Goal: Navigation & Orientation: Find specific page/section

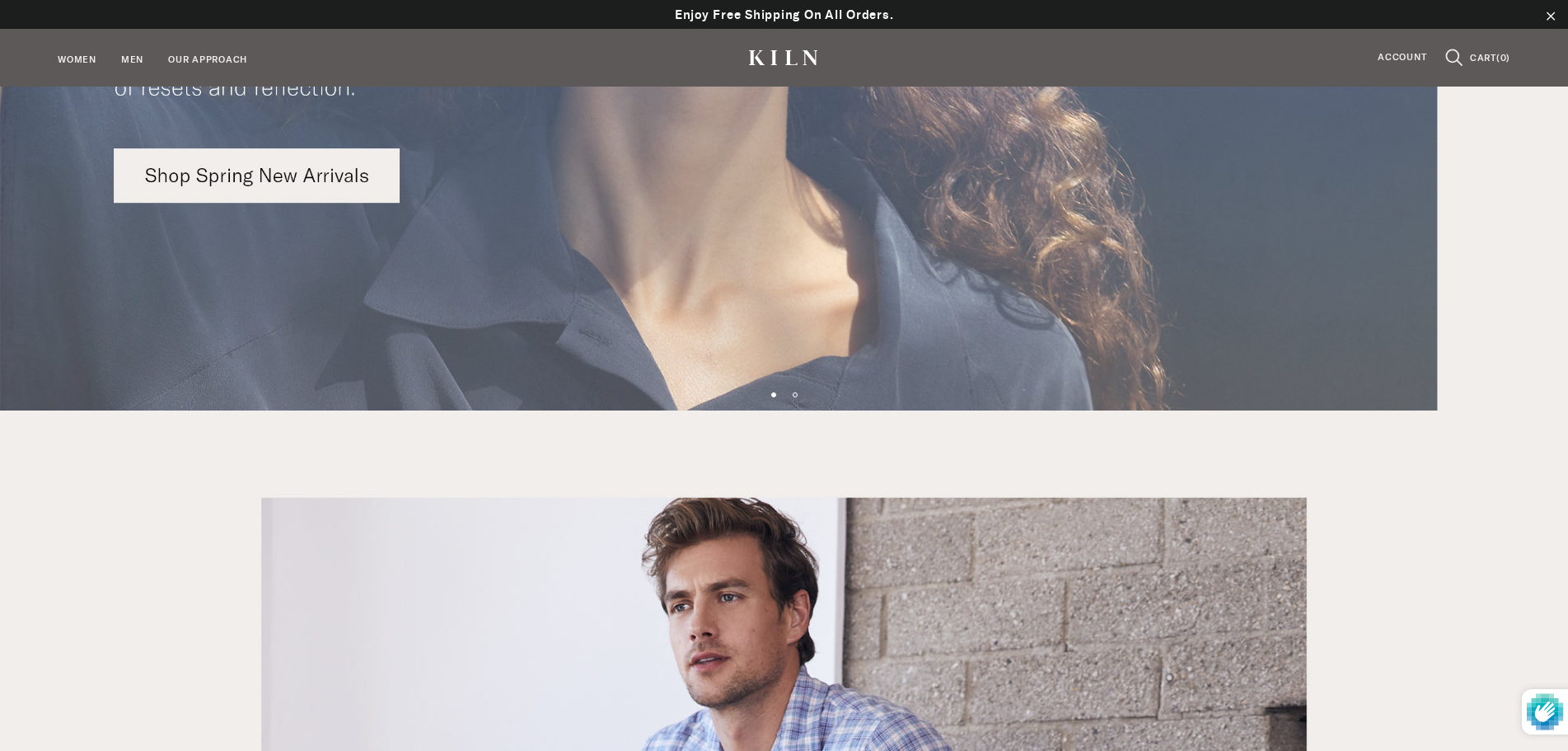
scroll to position [330, 0]
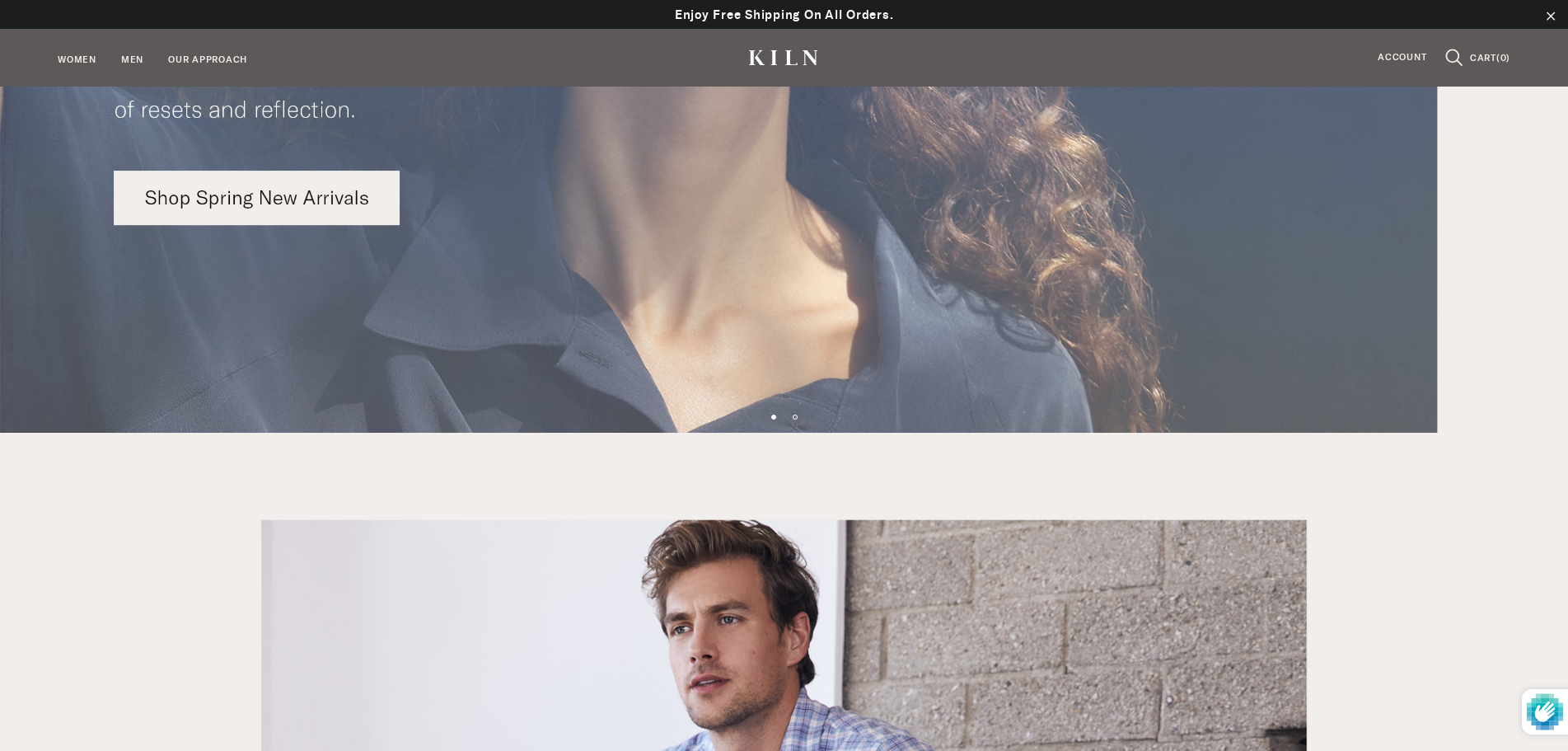
click at [321, 209] on img at bounding box center [784, 51] width 1568 height 763
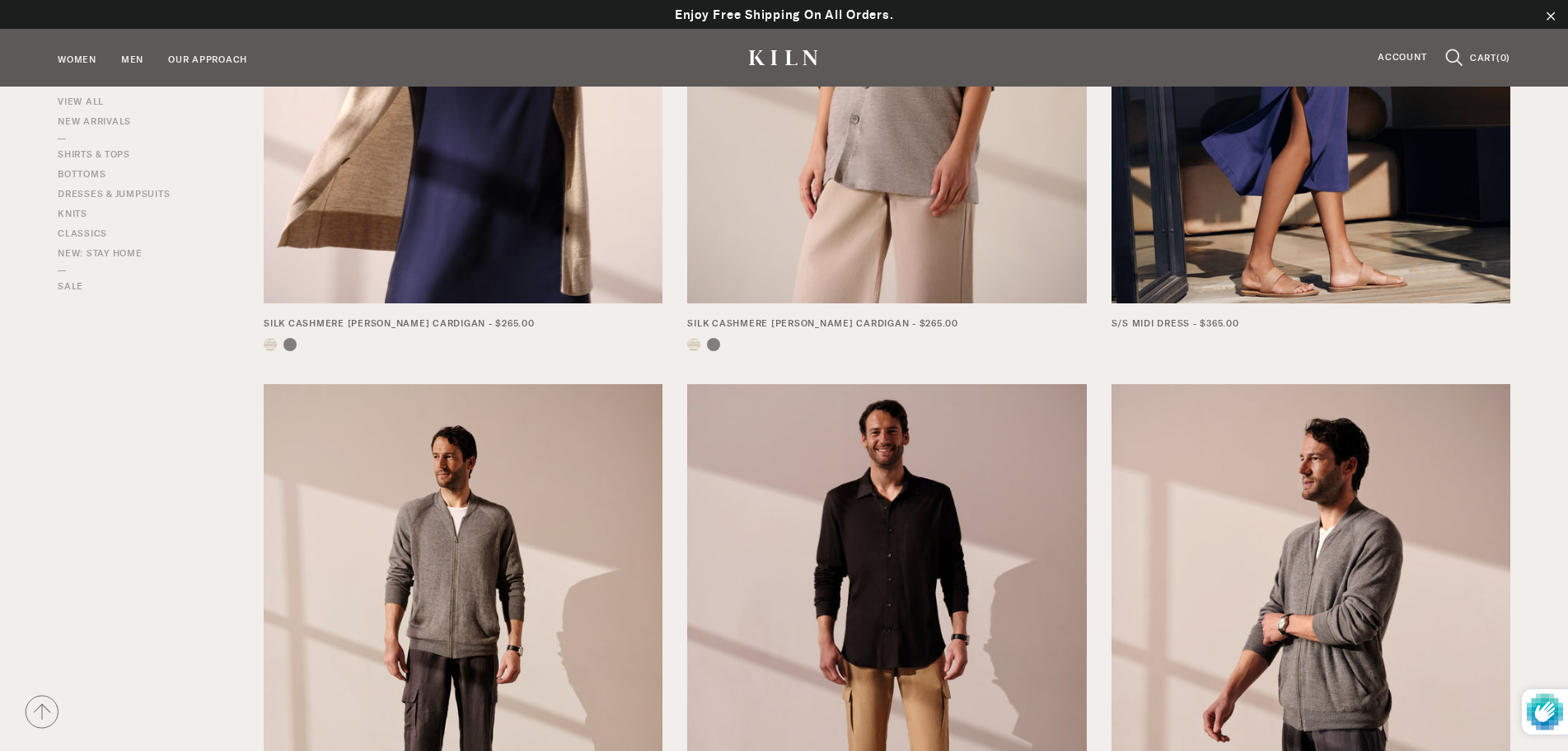
scroll to position [577, 0]
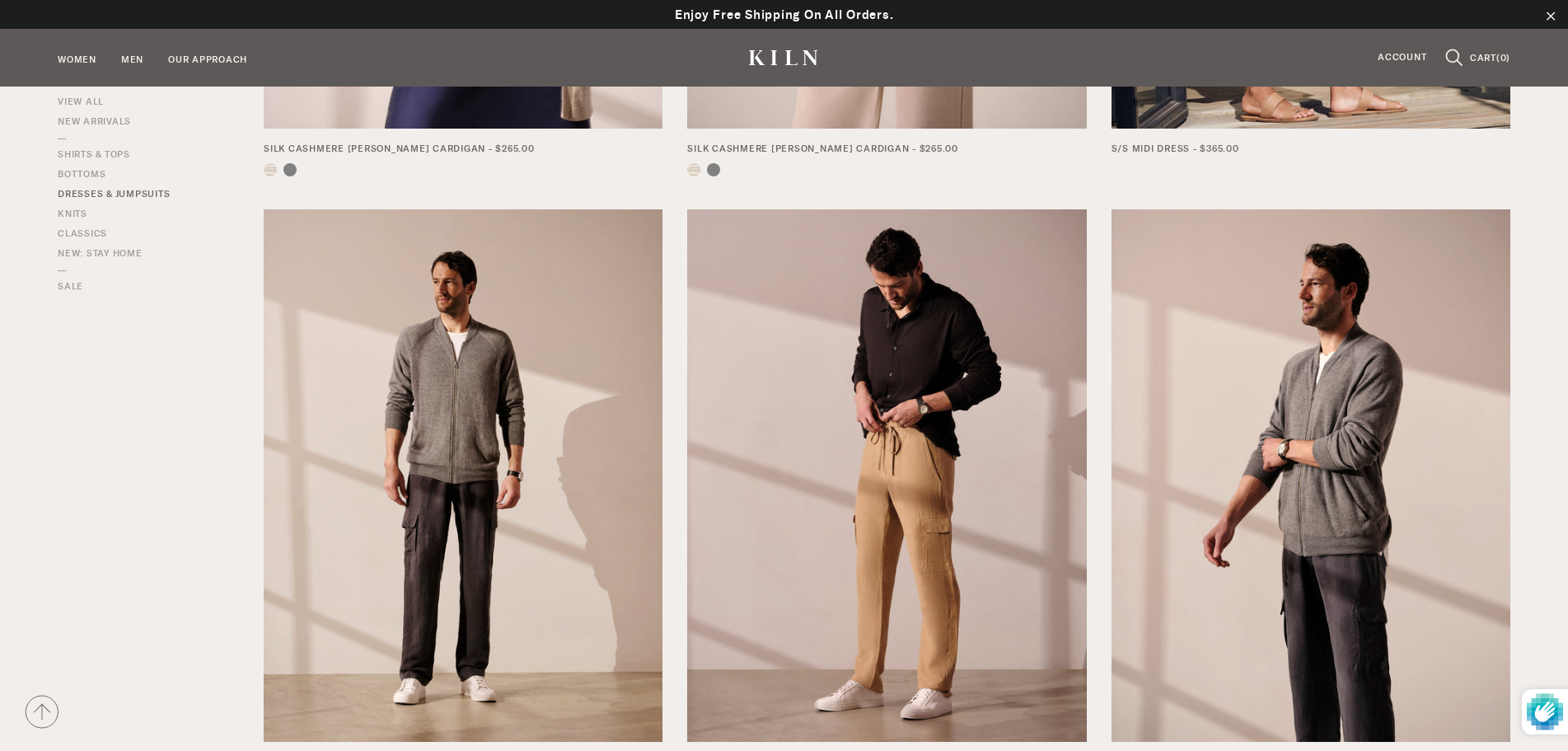
click at [100, 197] on link "Dresses & Jumpsuits" at bounding box center [114, 194] width 112 height 15
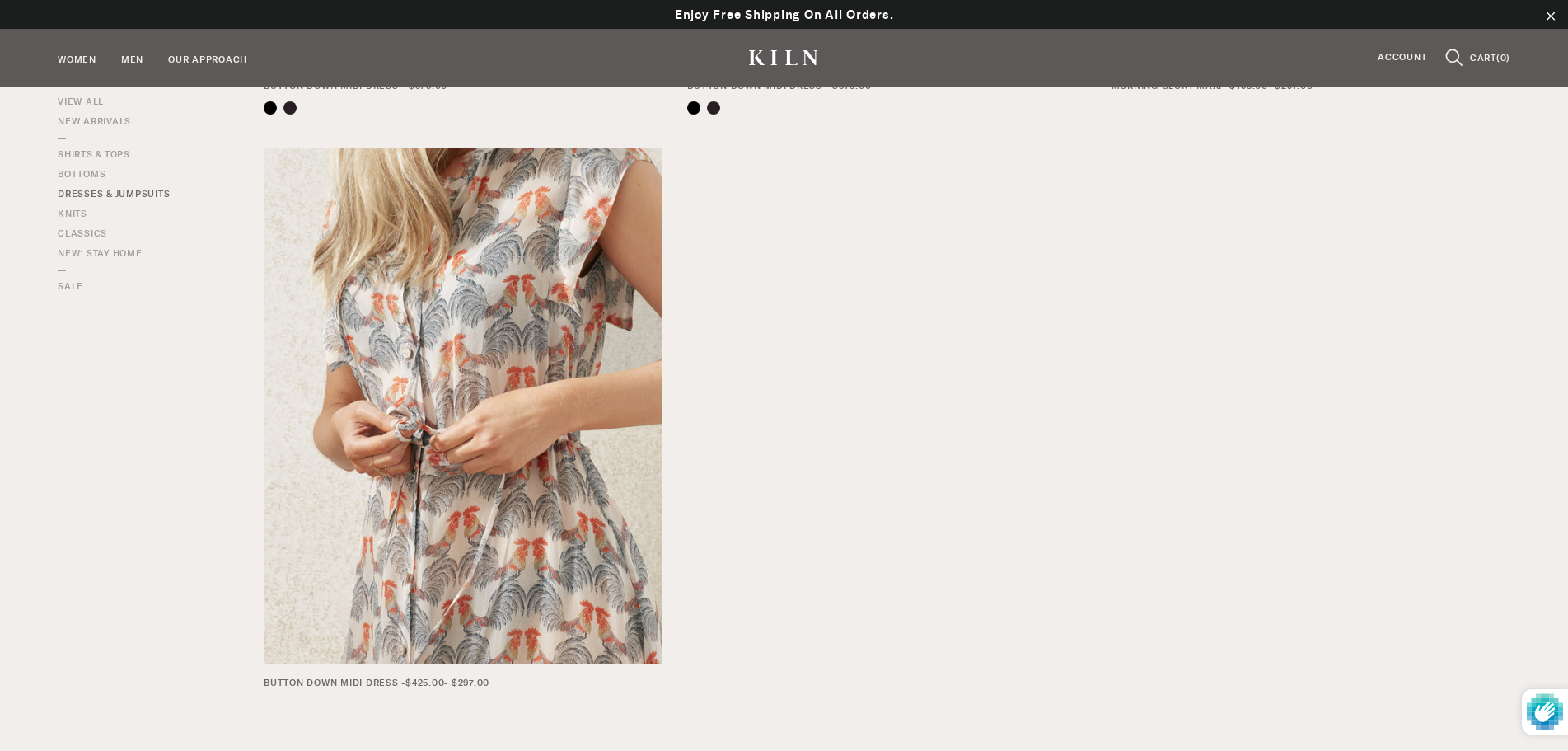
scroll to position [2061, 0]
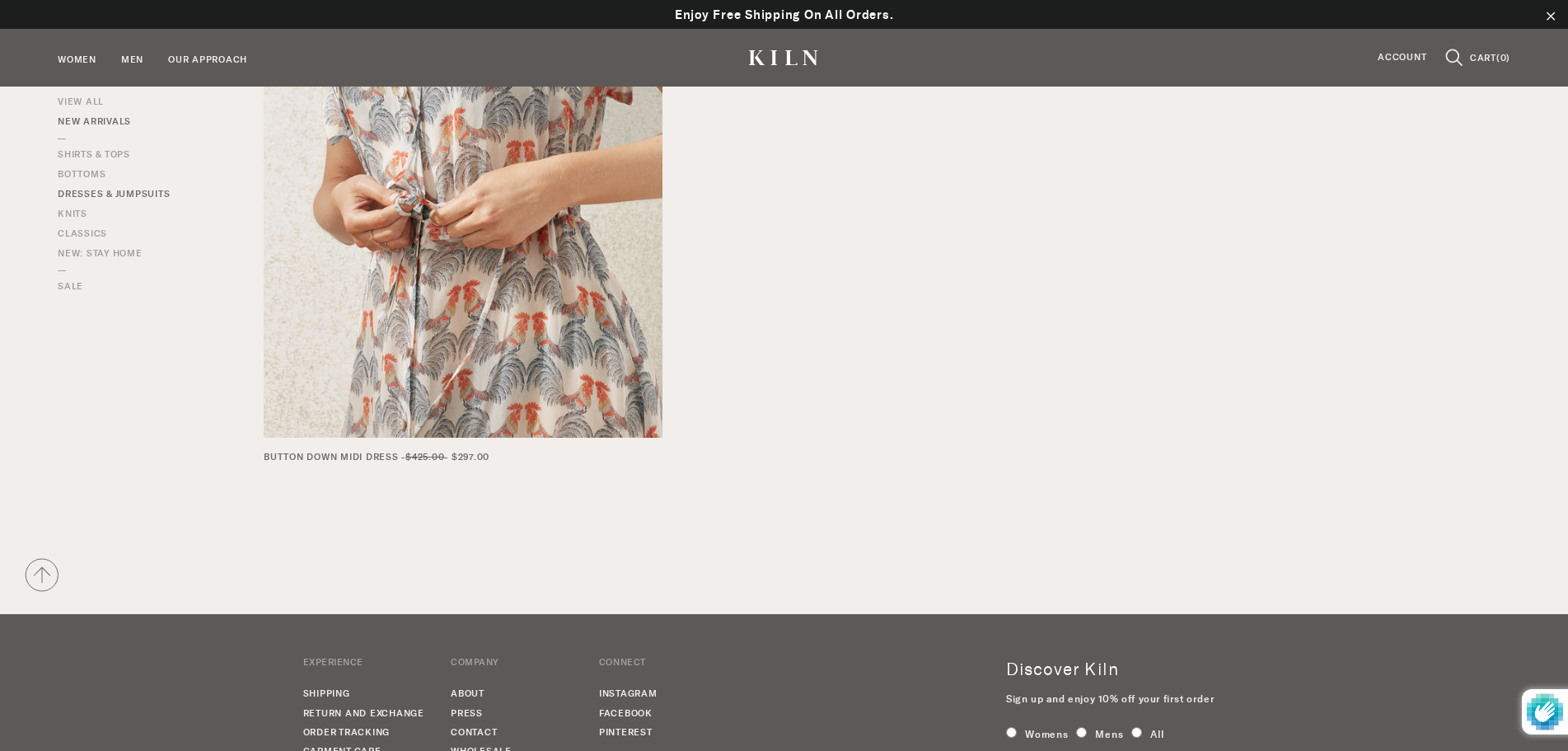
click at [110, 124] on link "New Arrivals" at bounding box center [94, 122] width 74 height 15
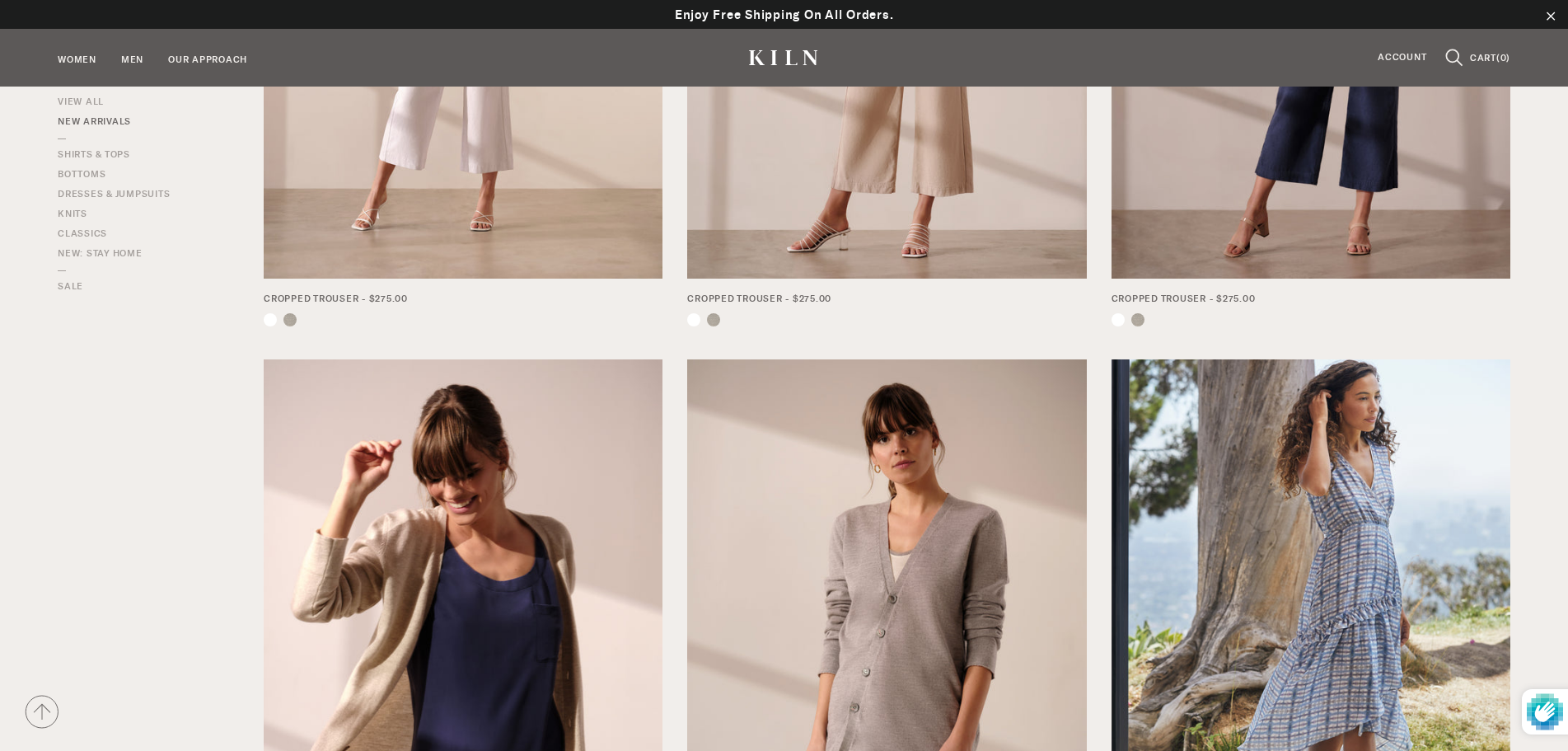
scroll to position [660, 0]
